Goal: Find specific page/section: Find specific page/section

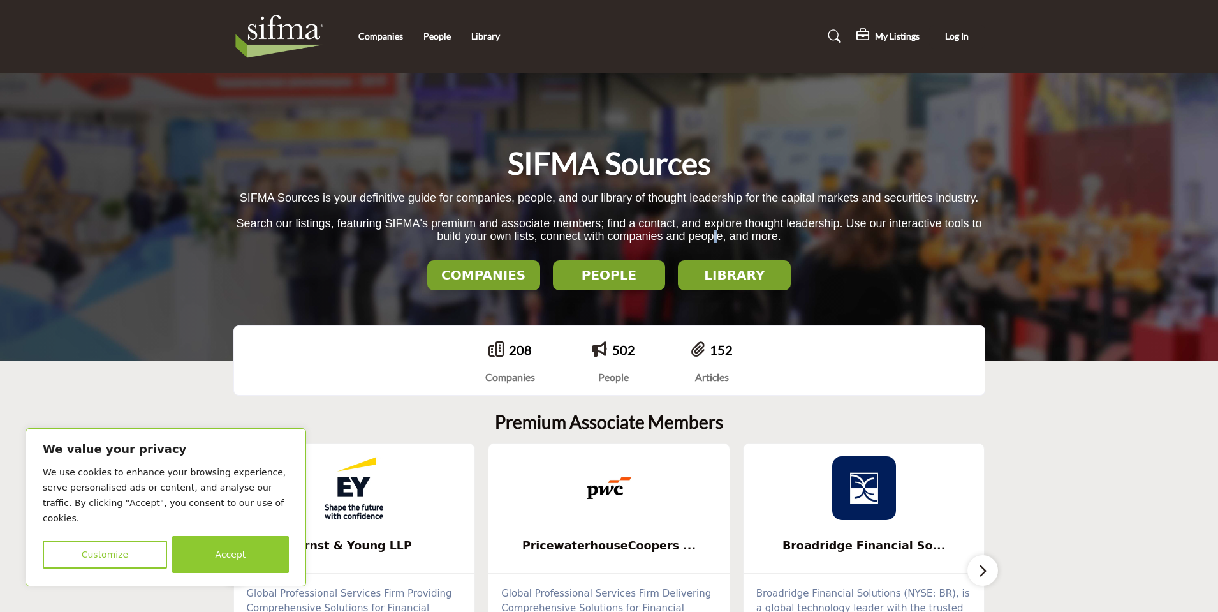
click at [716, 251] on div "SIFMA Sources SIFMA Sources is your definitive guide for companies, people, and…" at bounding box center [609, 217] width 752 height 147
click at [714, 289] on button "LIBRARY" at bounding box center [734, 275] width 113 height 30
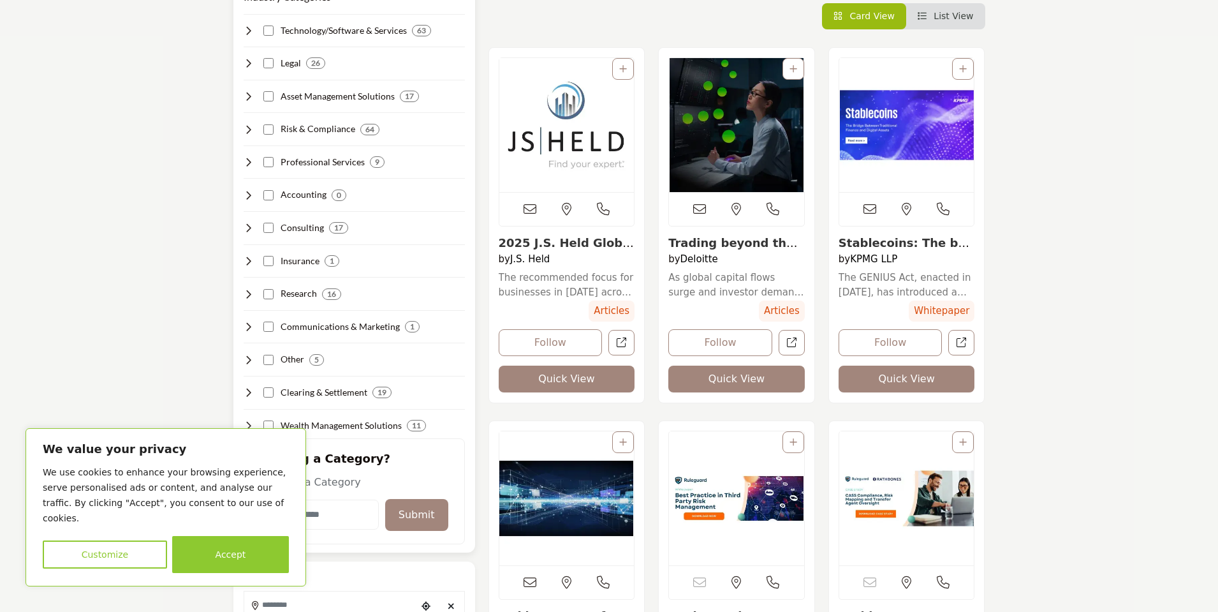
scroll to position [319, 0]
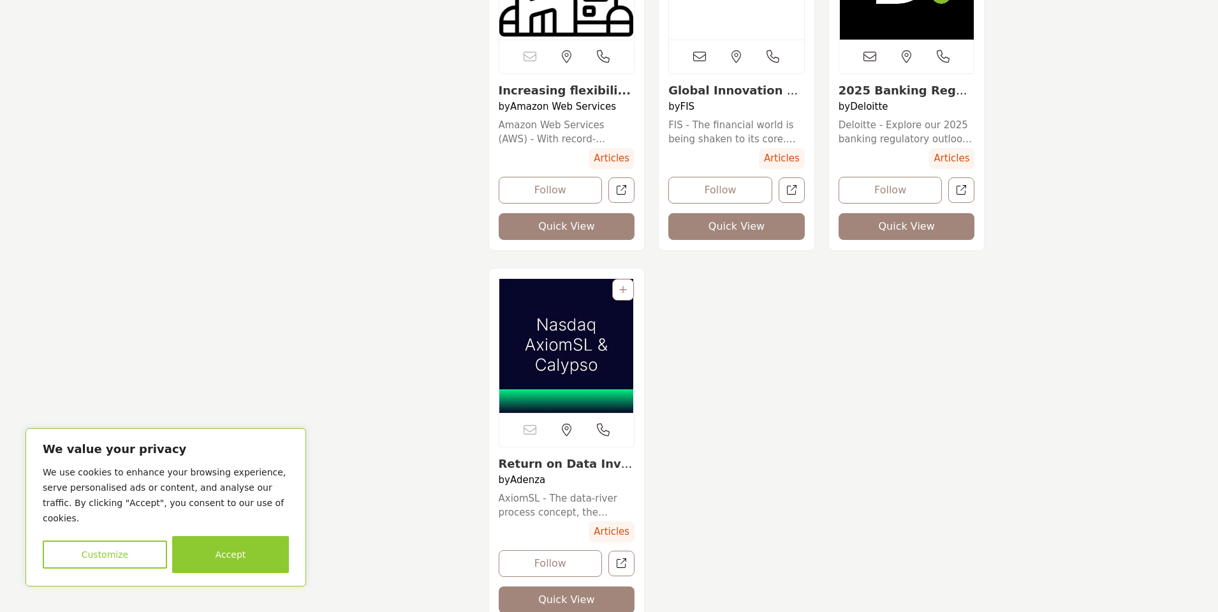
scroll to position [2020, 0]
